Goal: Navigation & Orientation: Find specific page/section

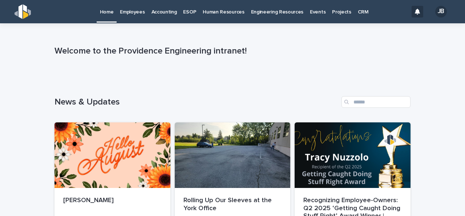
click at [132, 15] on p "Employees" at bounding box center [132, 7] width 25 height 15
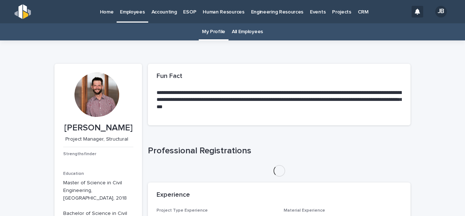
click at [253, 33] on link "All Employees" at bounding box center [247, 31] width 31 height 17
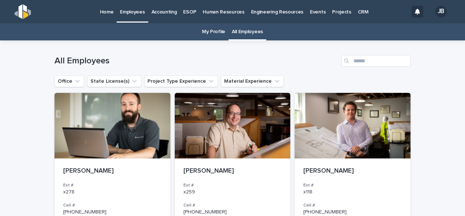
click at [102, 15] on p "Home" at bounding box center [107, 7] width 14 height 15
